Goal: Communication & Community: Share content

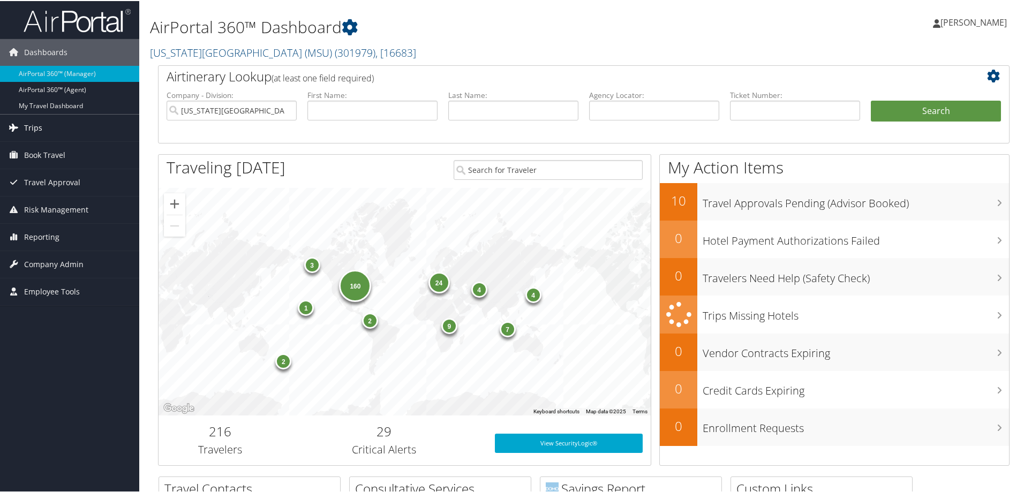
click at [34, 124] on span "Trips" at bounding box center [33, 127] width 18 height 27
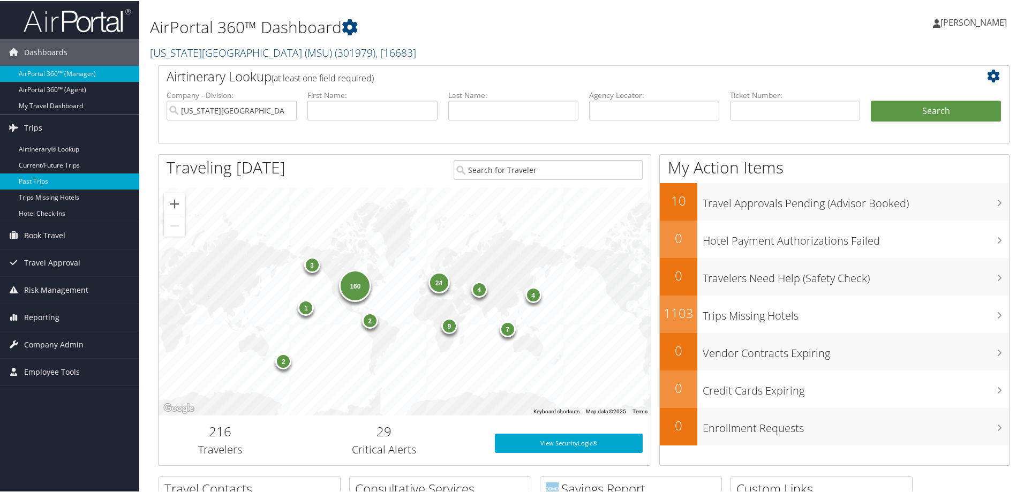
click at [37, 176] on link "Past Trips" at bounding box center [69, 180] width 139 height 16
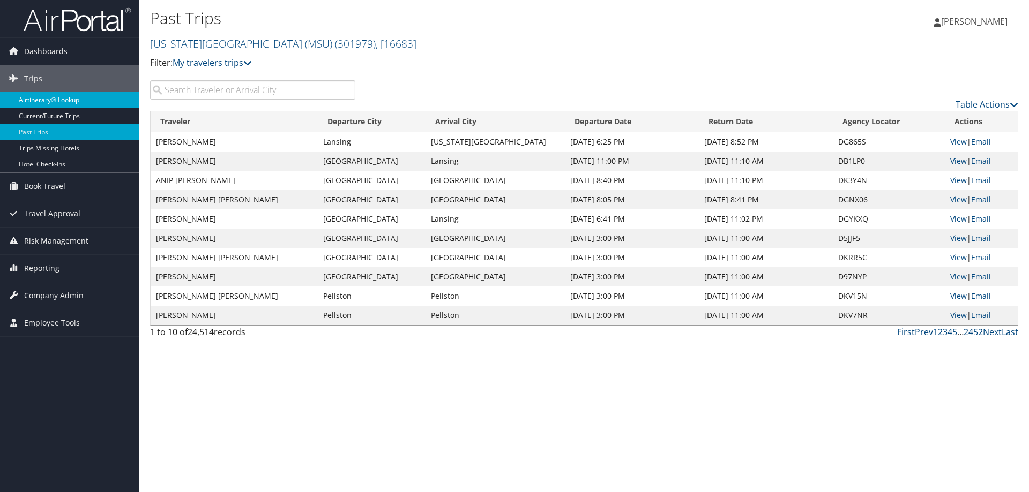
click at [33, 101] on link "Airtinerary® Lookup" at bounding box center [69, 100] width 139 height 16
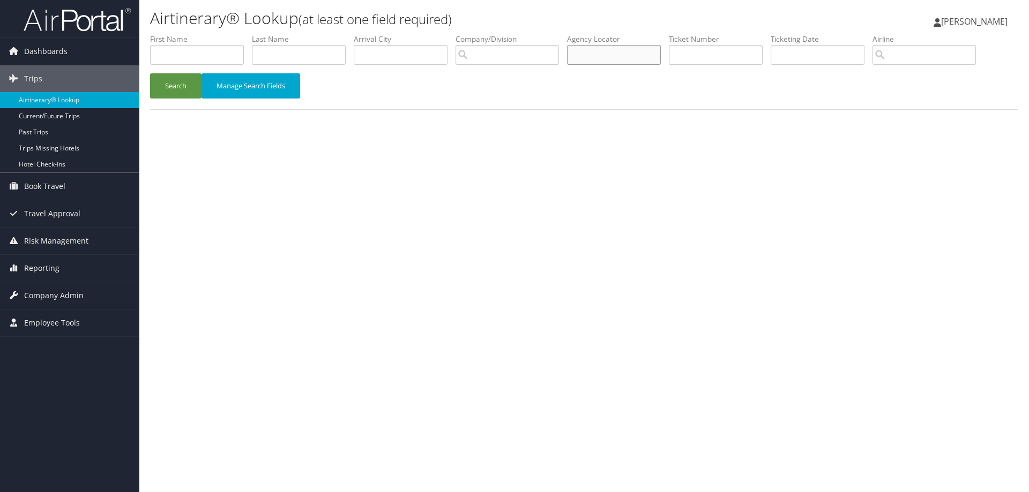
paste input "CD1Q0R"
click at [172, 89] on button "Search" at bounding box center [175, 85] width 51 height 25
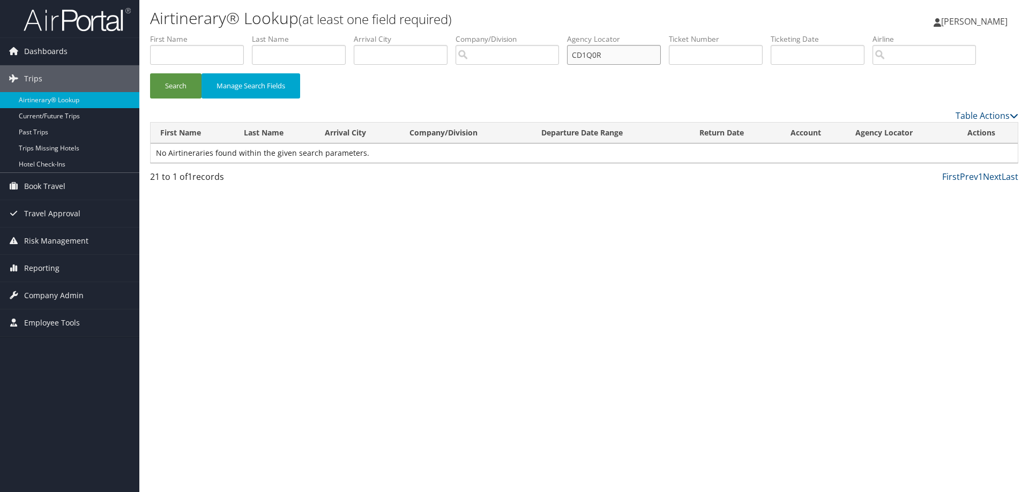
click at [634, 51] on input "CD1Q0R" at bounding box center [614, 55] width 94 height 20
type input "C"
click at [33, 132] on link "Past Trips" at bounding box center [69, 132] width 139 height 16
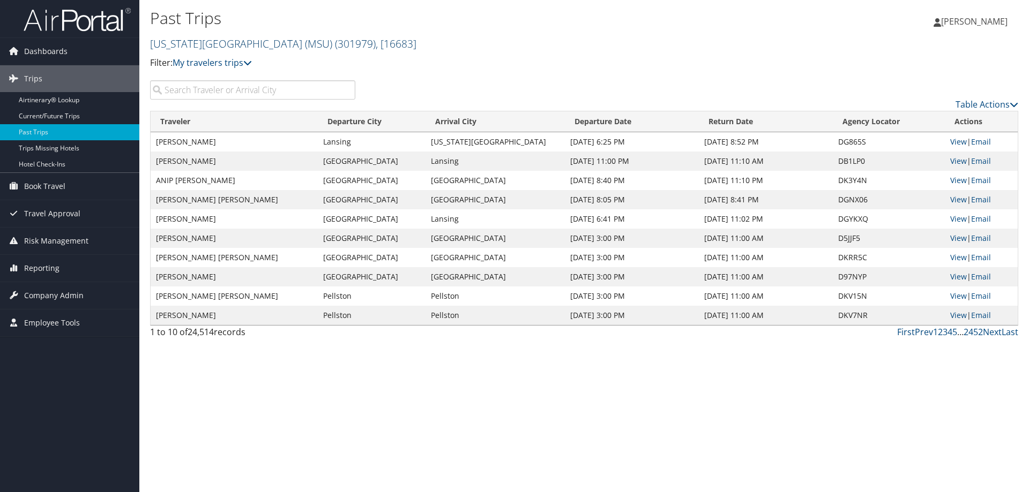
click at [268, 43] on link "Michigan State University (MSU) ( 301979 ) , [ 16683 ]" at bounding box center [283, 43] width 266 height 14
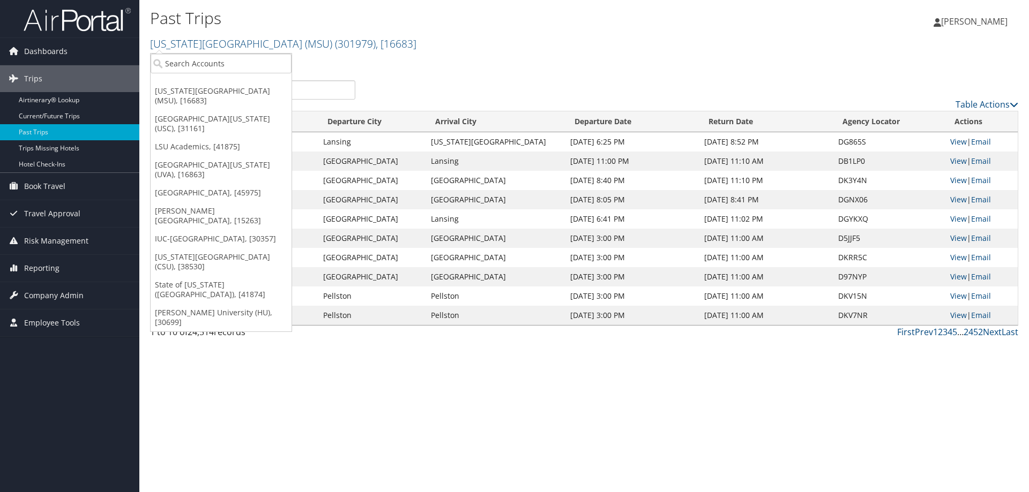
click at [479, 70] on p "Filter: My travelers trips" at bounding box center [439, 63] width 579 height 14
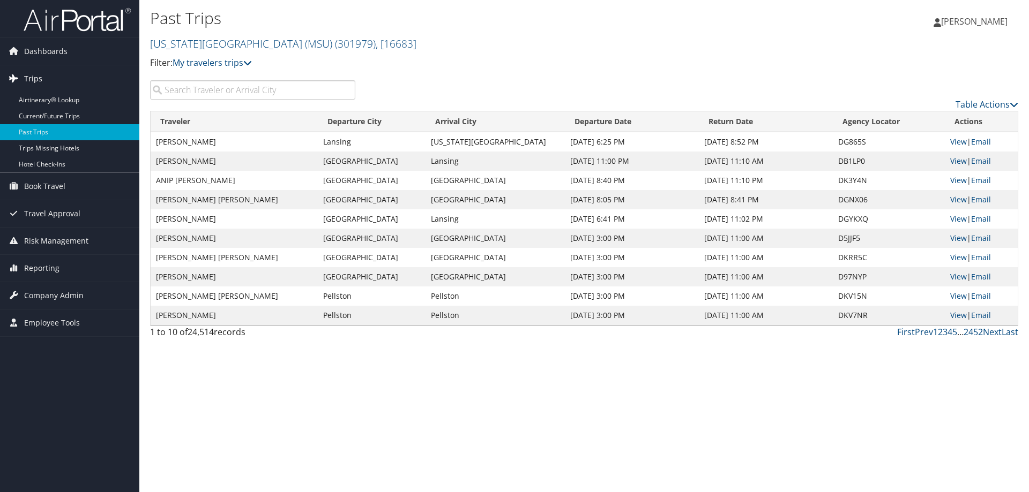
click at [34, 78] on span "Trips" at bounding box center [33, 78] width 18 height 27
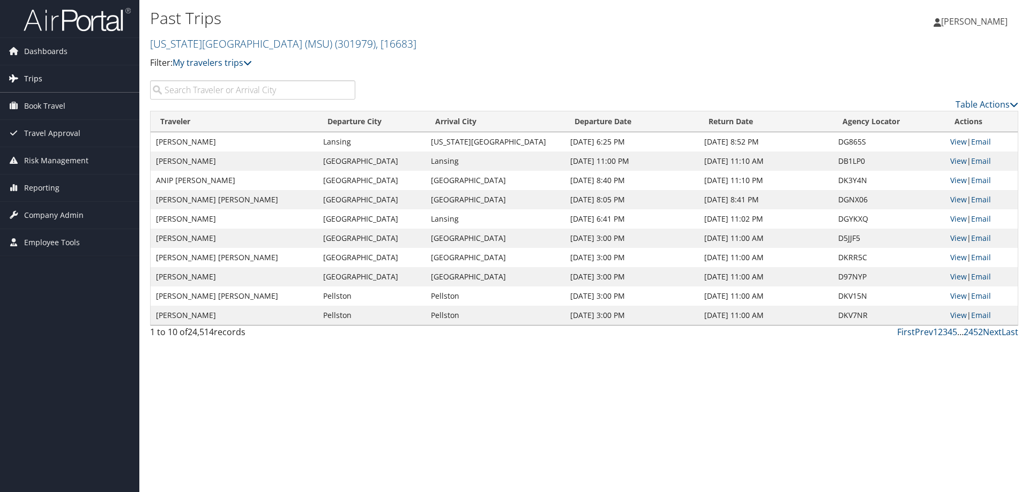
click at [34, 78] on span "Trips" at bounding box center [33, 78] width 18 height 27
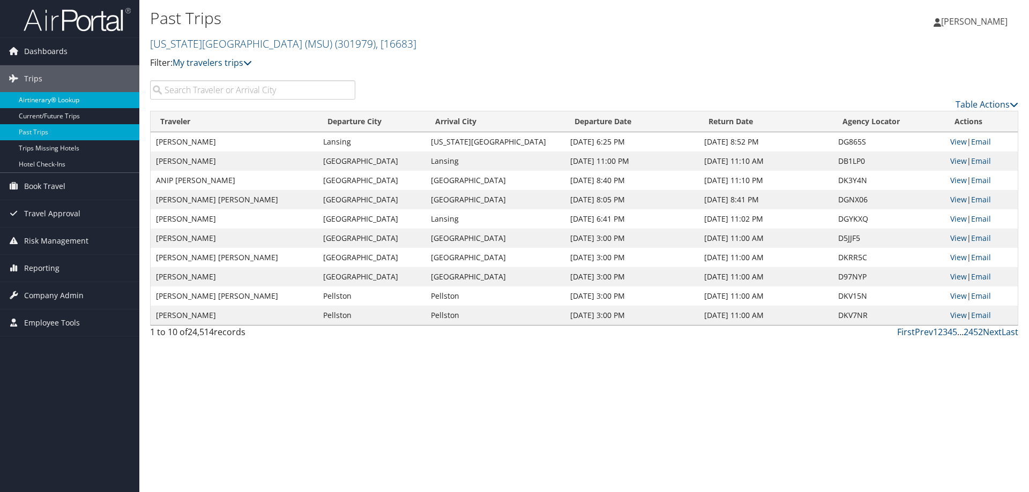
click at [36, 95] on link "Airtinerary® Lookup" at bounding box center [69, 100] width 139 height 16
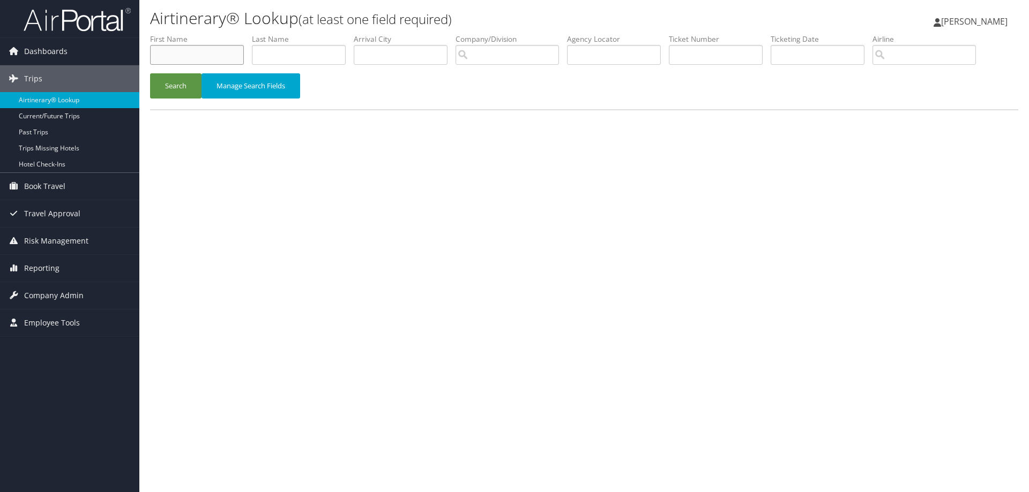
click at [219, 52] on input "text" at bounding box center [197, 55] width 94 height 20
type input "Marcus"
type input "Walker"
click at [165, 80] on button "Search" at bounding box center [175, 85] width 51 height 25
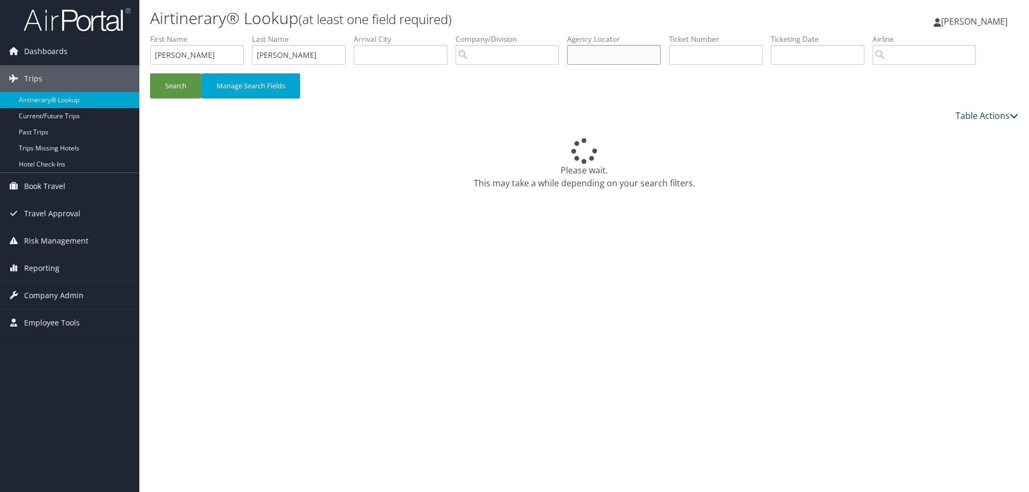
click at [605, 57] on input "text" at bounding box center [614, 55] width 94 height 20
paste input "CD1Q0R"
click at [178, 97] on button "Search" at bounding box center [175, 85] width 51 height 25
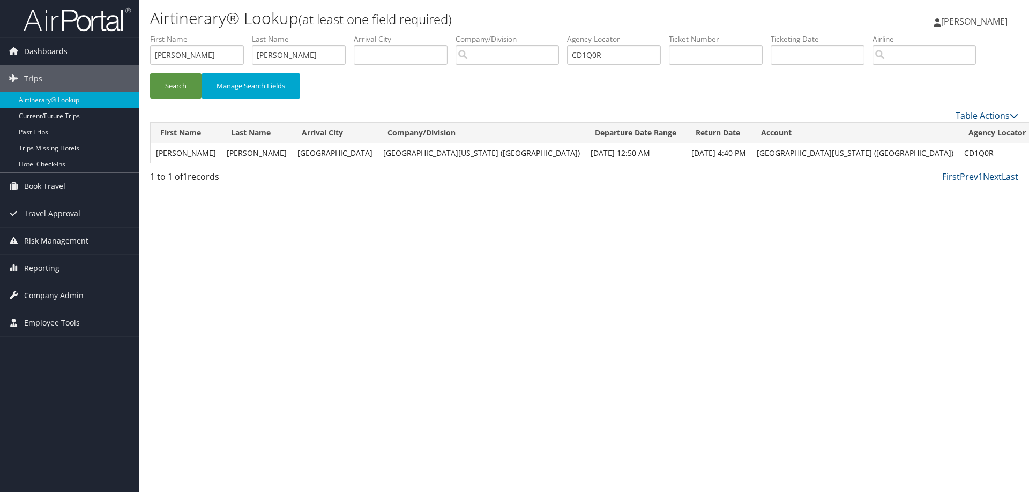
click at [1028, 148] on link "View" at bounding box center [1048, 153] width 17 height 10
click at [642, 58] on input "CD1Q0R" at bounding box center [614, 55] width 94 height 20
type input "C"
paste input "6957307999847"
type input "6957307999847"
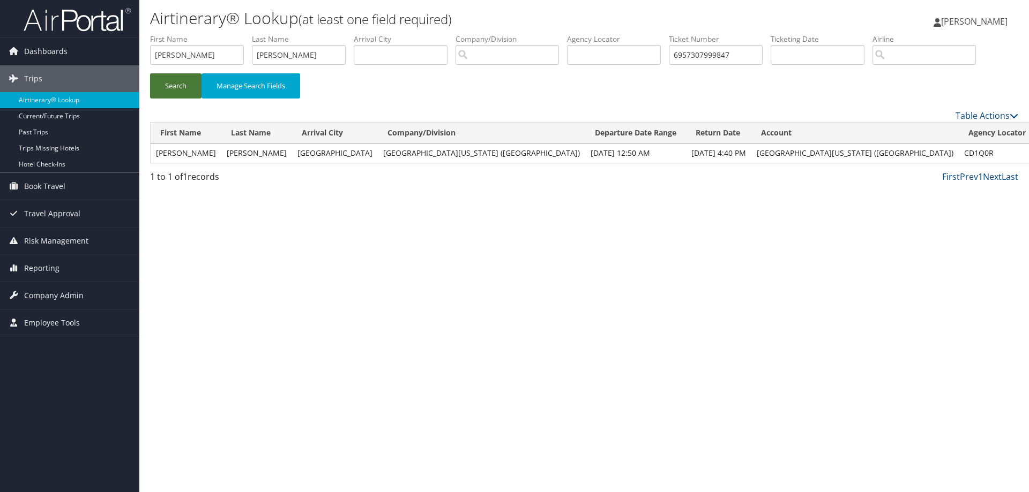
click at [181, 92] on button "Search" at bounding box center [175, 85] width 51 height 25
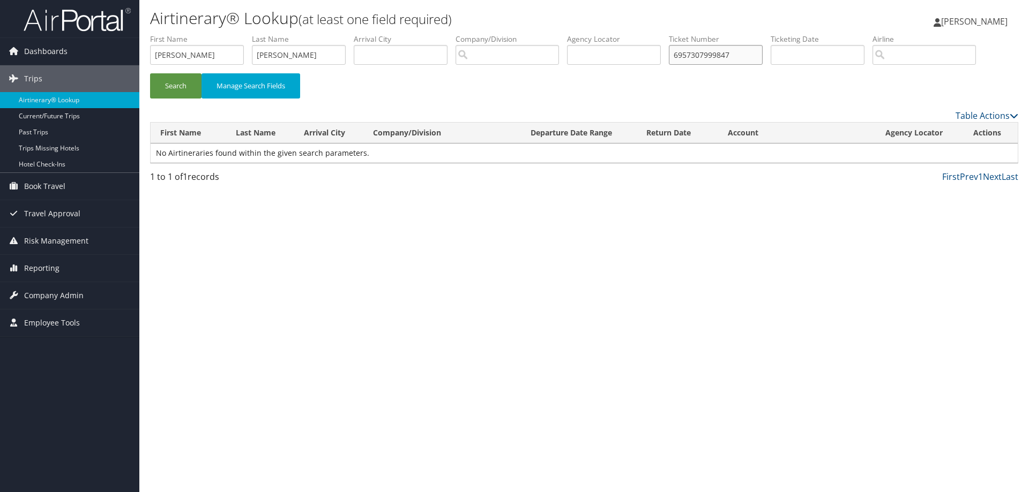
click at [749, 53] on input "6957307999847" at bounding box center [716, 55] width 94 height 20
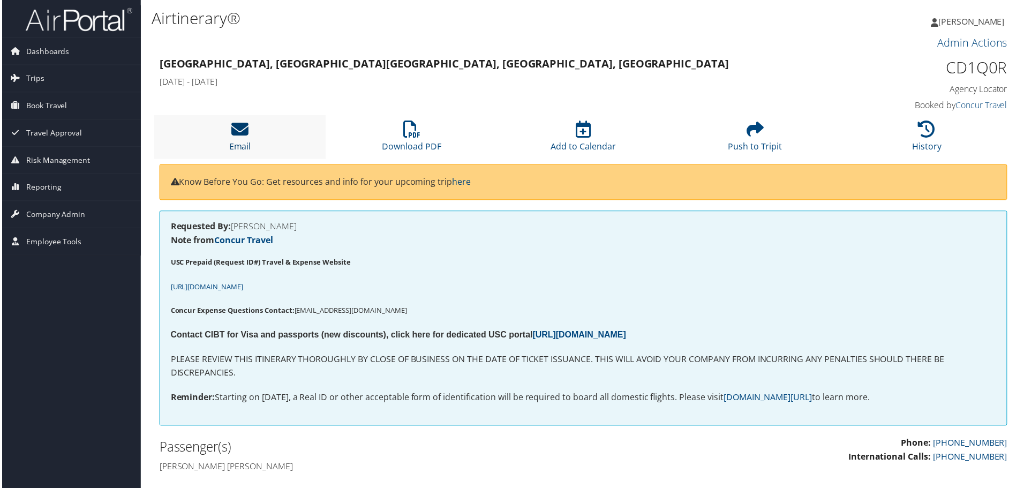
click at [243, 137] on icon at bounding box center [238, 129] width 17 height 17
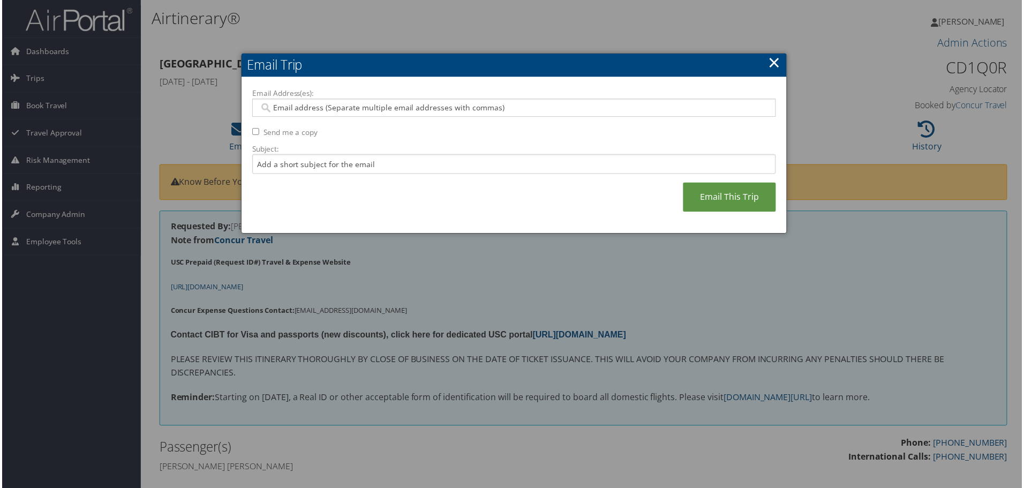
click at [280, 110] on input "Email Address(es):" at bounding box center [514, 108] width 512 height 11
type input "[EMAIL_ADDRESS][DOMAIN_NAME]"
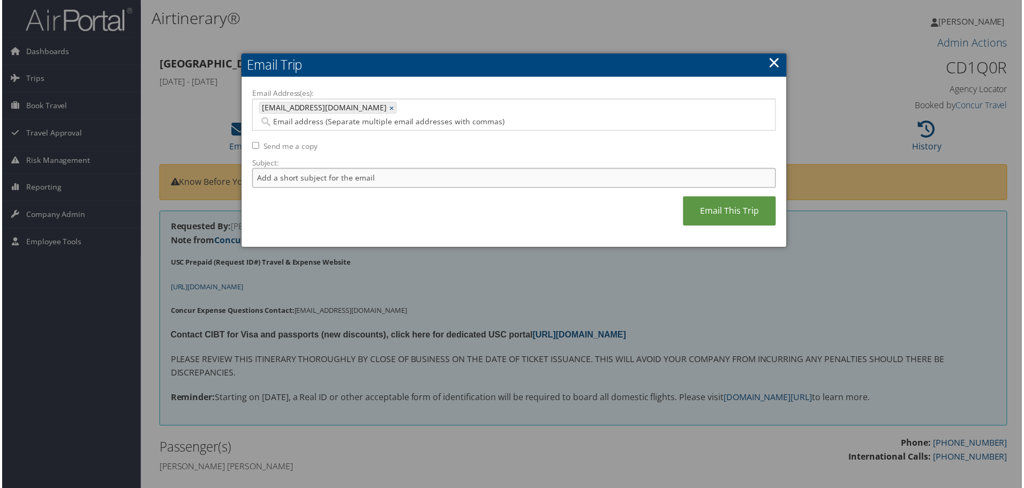
click at [307, 171] on input "Subject:" at bounding box center [514, 179] width 526 height 20
type input "[PERSON_NAME] Invoice"
click at [730, 197] on link "Email This Trip" at bounding box center [730, 211] width 93 height 29
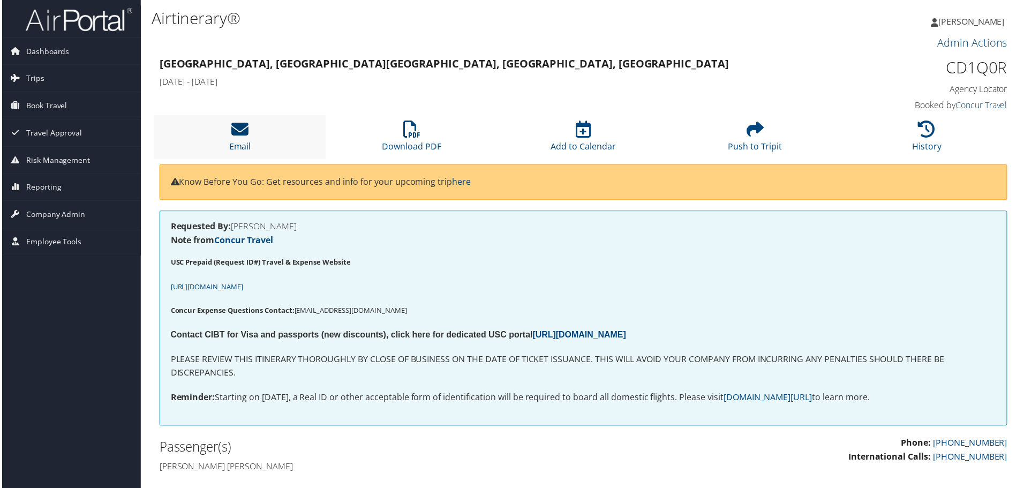
click at [234, 145] on link "Email" at bounding box center [239, 140] width 22 height 26
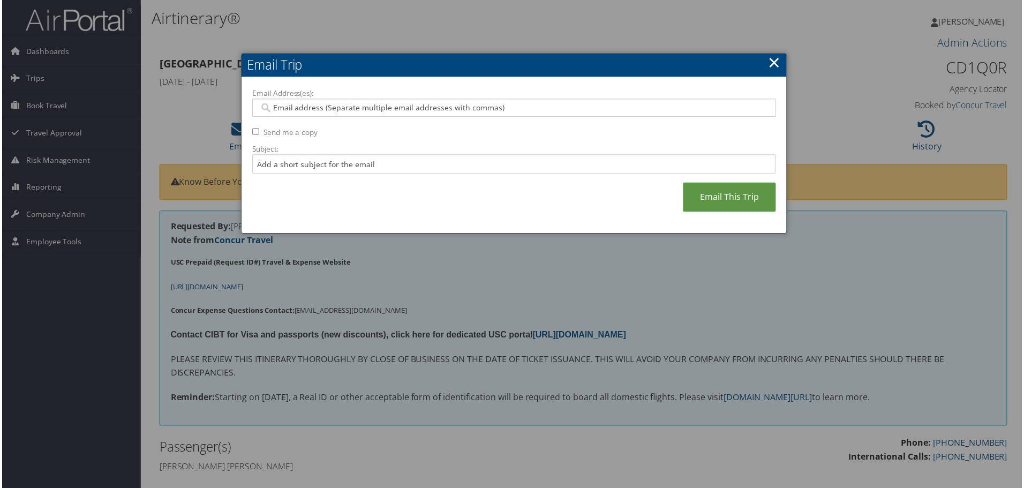
paste input "[EMAIL_ADDRESS][DOMAIN_NAME]"
type input "[EMAIL_ADDRESS][DOMAIN_NAME]"
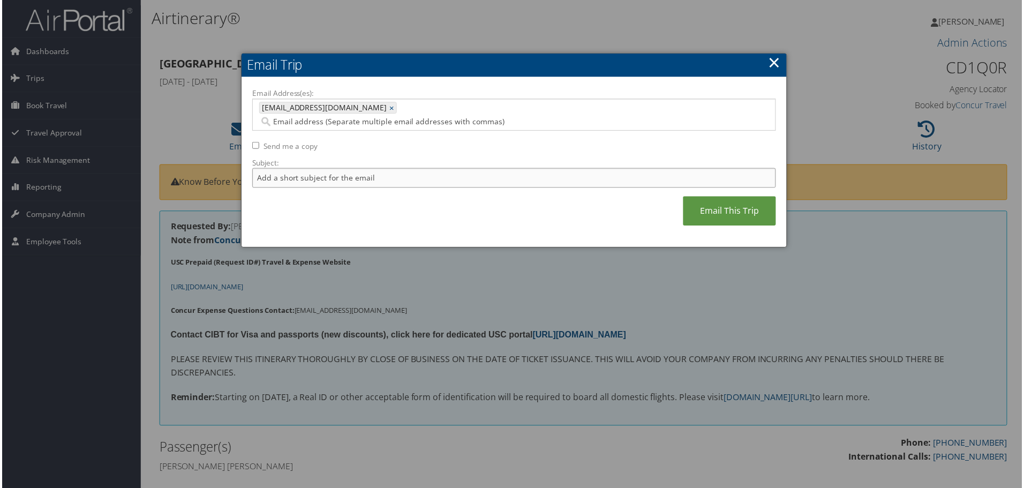
click at [331, 169] on input "Subject:" at bounding box center [514, 179] width 526 height 20
type input "[PERSON_NAME] Invoice"
click at [729, 197] on link "Email This Trip" at bounding box center [730, 211] width 93 height 29
